Goal: Information Seeking & Learning: Learn about a topic

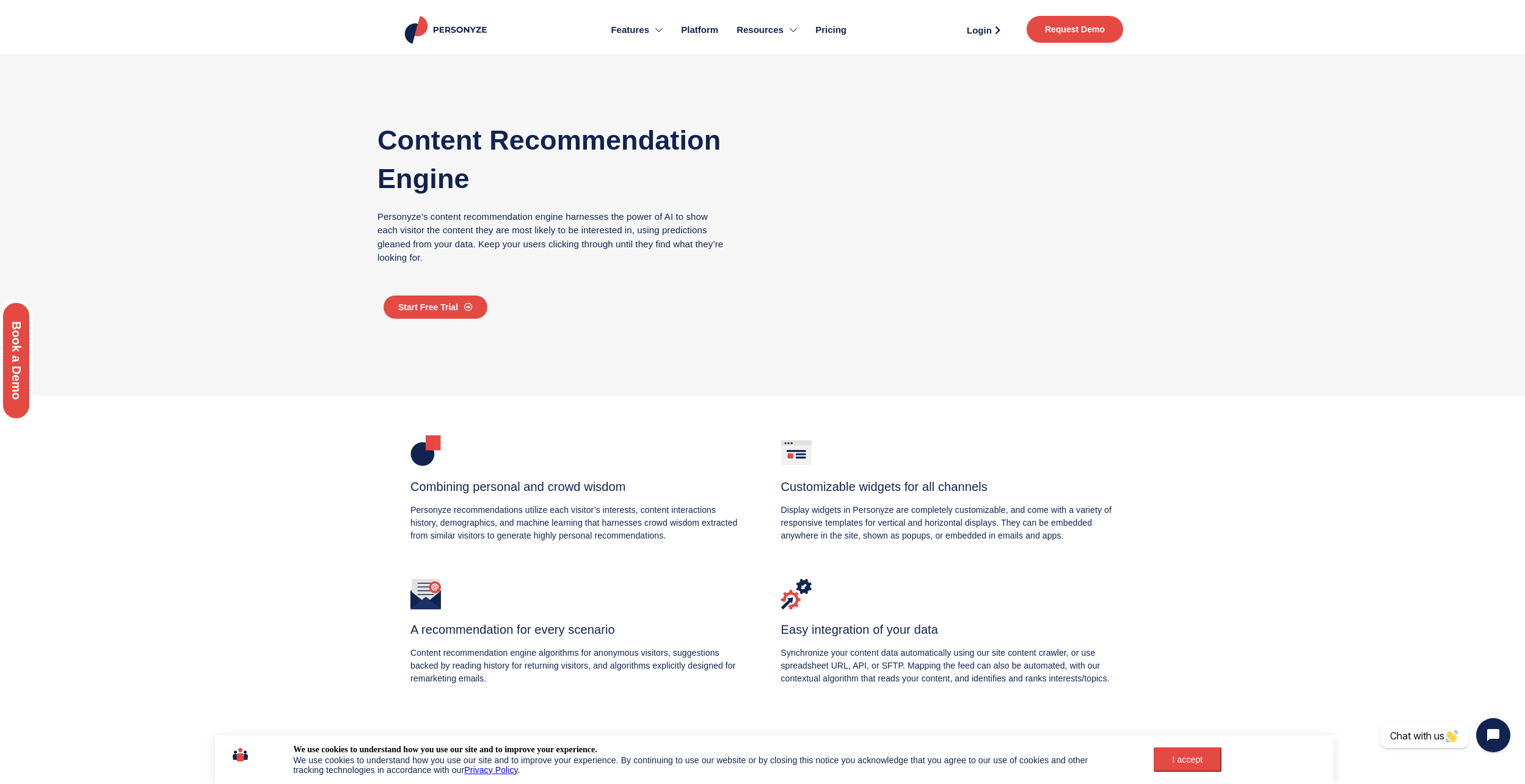
click at [832, 30] on span "Pricing" at bounding box center [831, 30] width 31 height 14
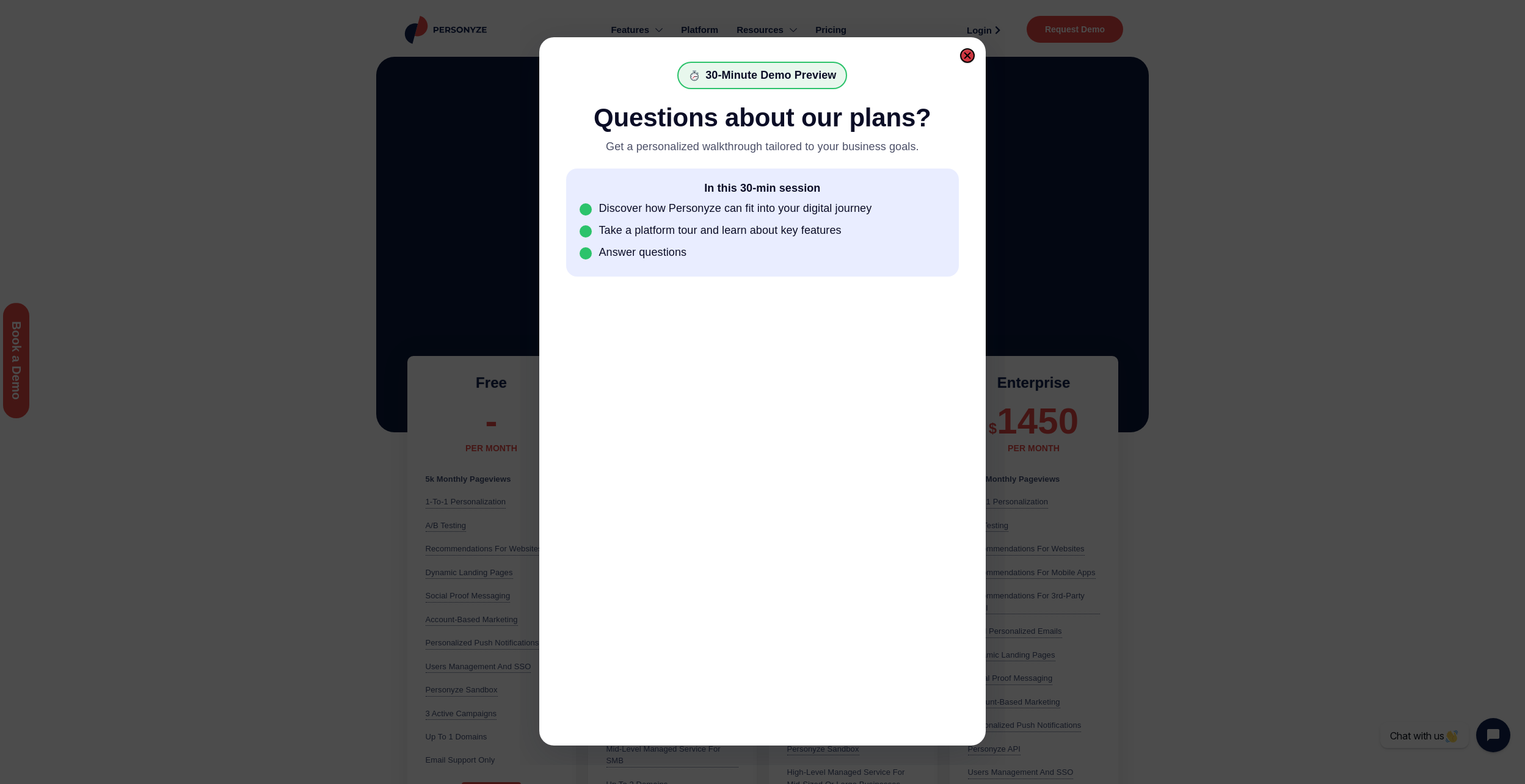
click at [971, 56] on div at bounding box center [967, 56] width 9 height 9
